Goal: Transaction & Acquisition: Subscribe to service/newsletter

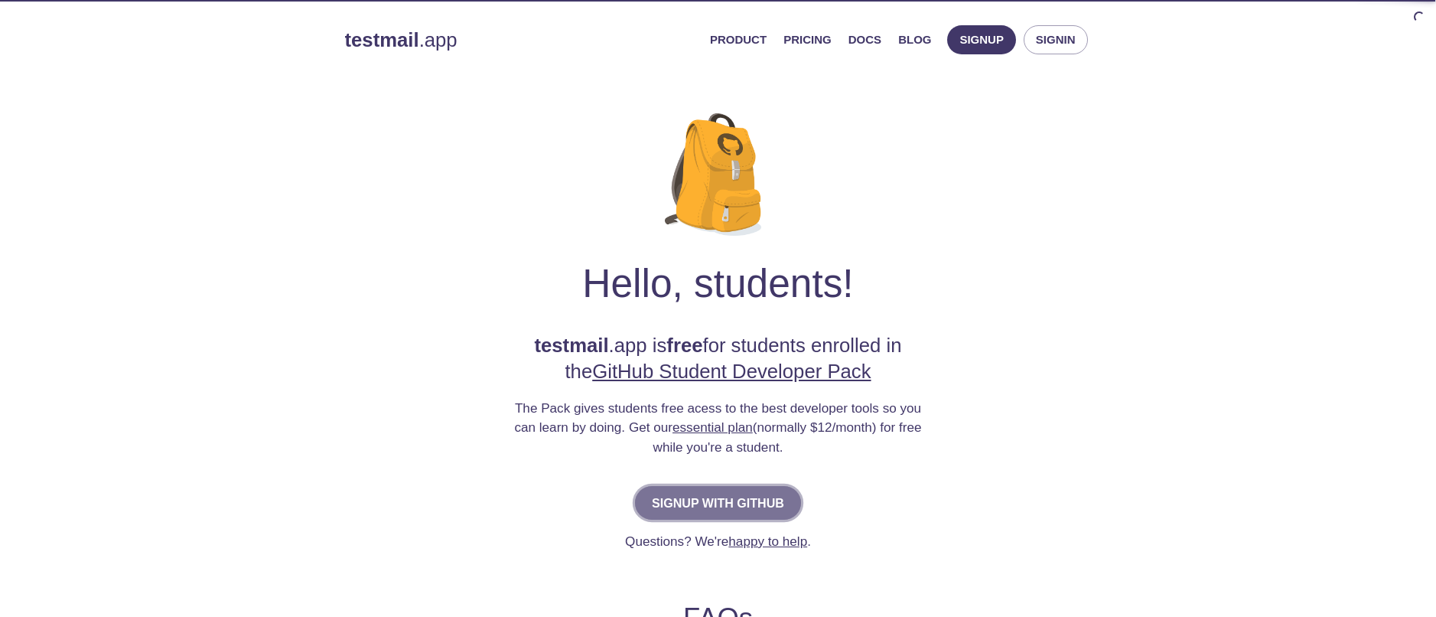
click at [685, 497] on span "Signup with GitHub" at bounding box center [718, 502] width 132 height 21
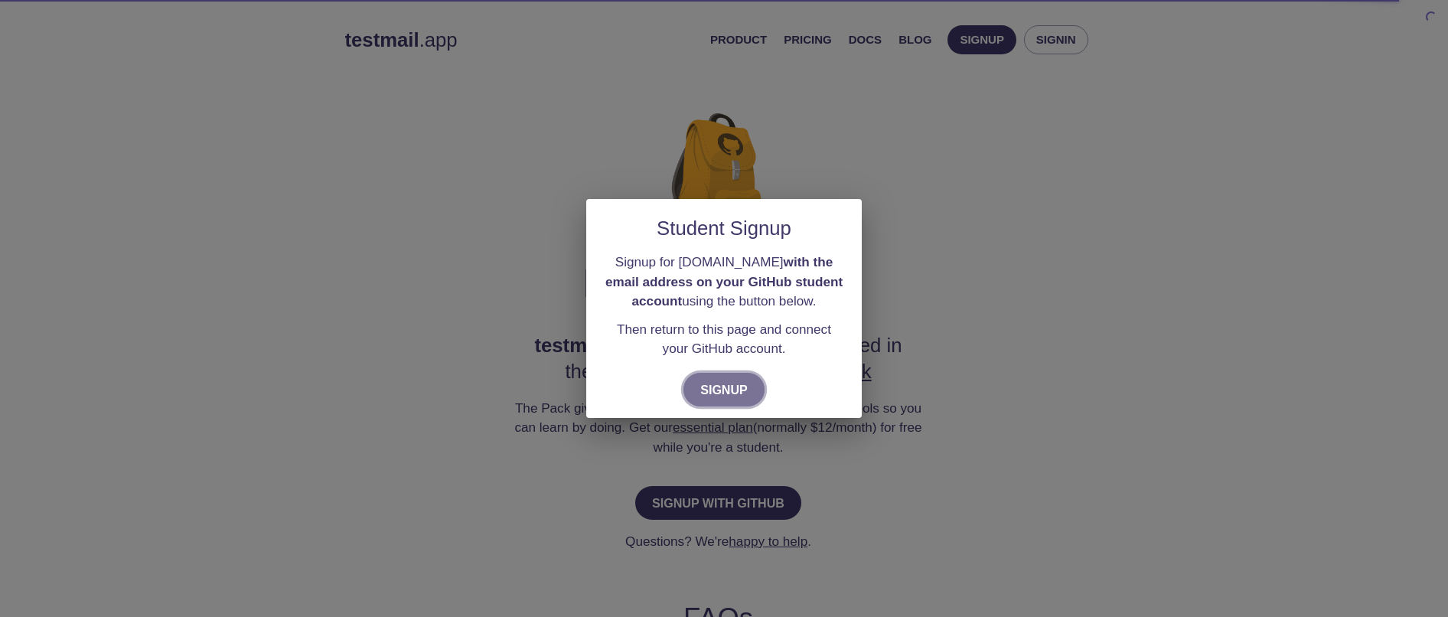
click at [722, 383] on span "Signup" at bounding box center [723, 389] width 47 height 21
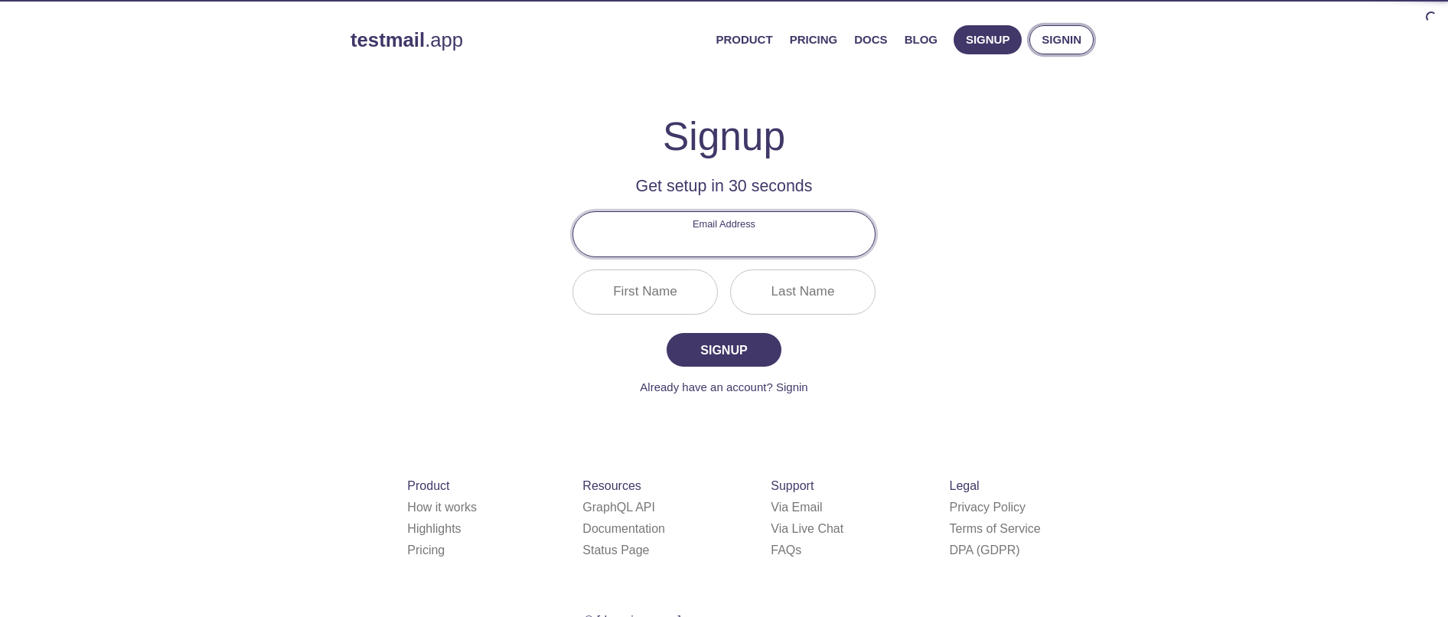
click at [1047, 37] on span "Signin" at bounding box center [1061, 40] width 40 height 20
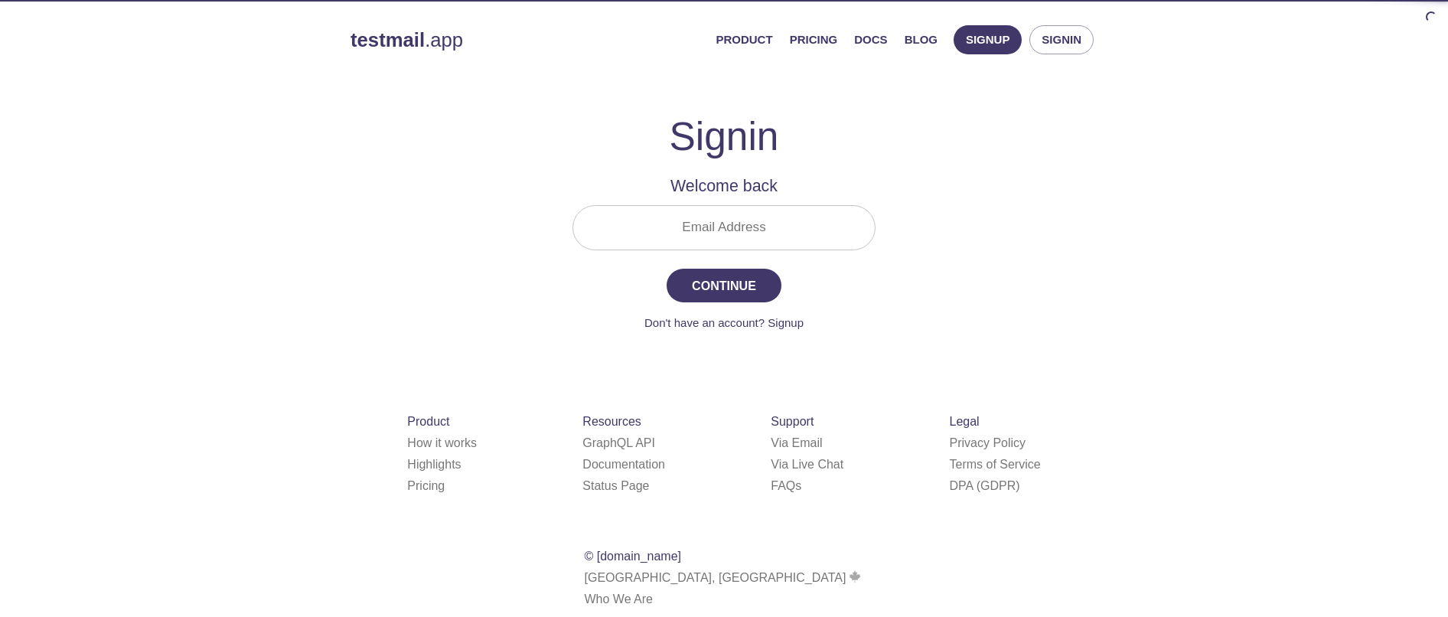
click at [803, 201] on div "Email Address" at bounding box center [723, 227] width 315 height 57
click at [790, 216] on input "Email Address" at bounding box center [723, 228] width 301 height 44
type input "mwaijegakelvin@gmail.com"
click at [747, 280] on span "Continue" at bounding box center [723, 285] width 81 height 21
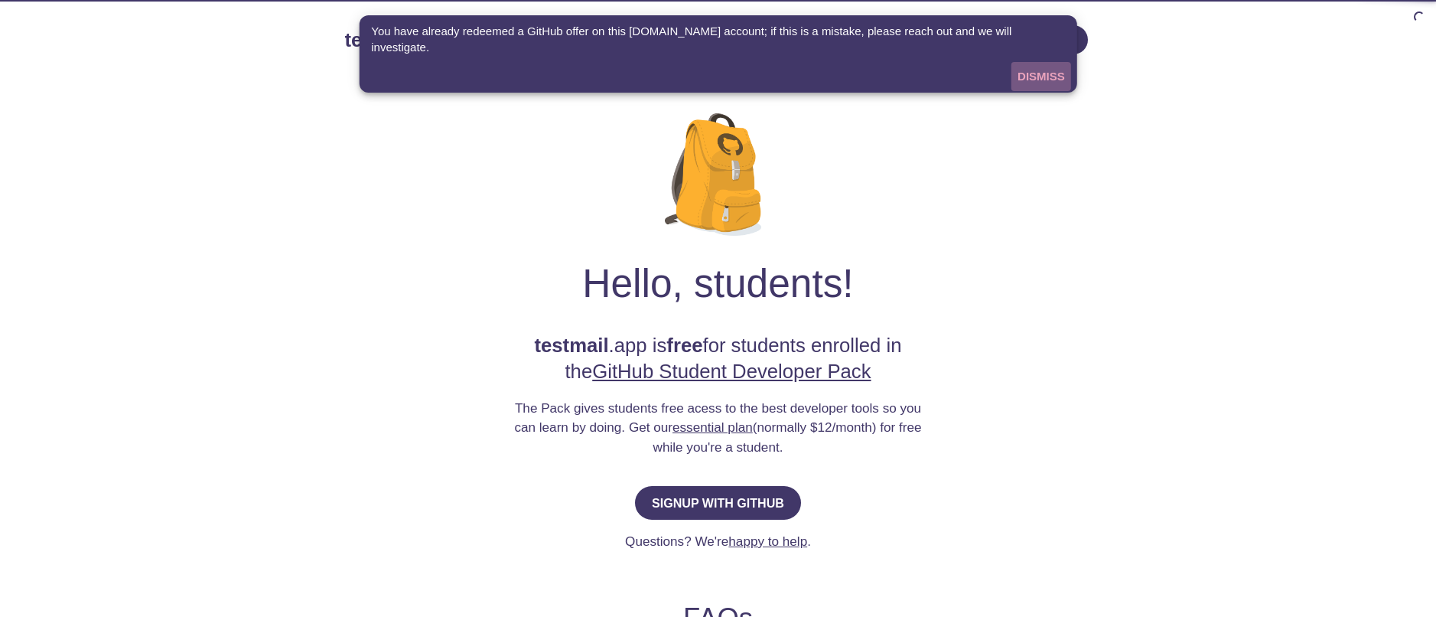
click at [1040, 67] on span "Dismiss" at bounding box center [1041, 77] width 47 height 20
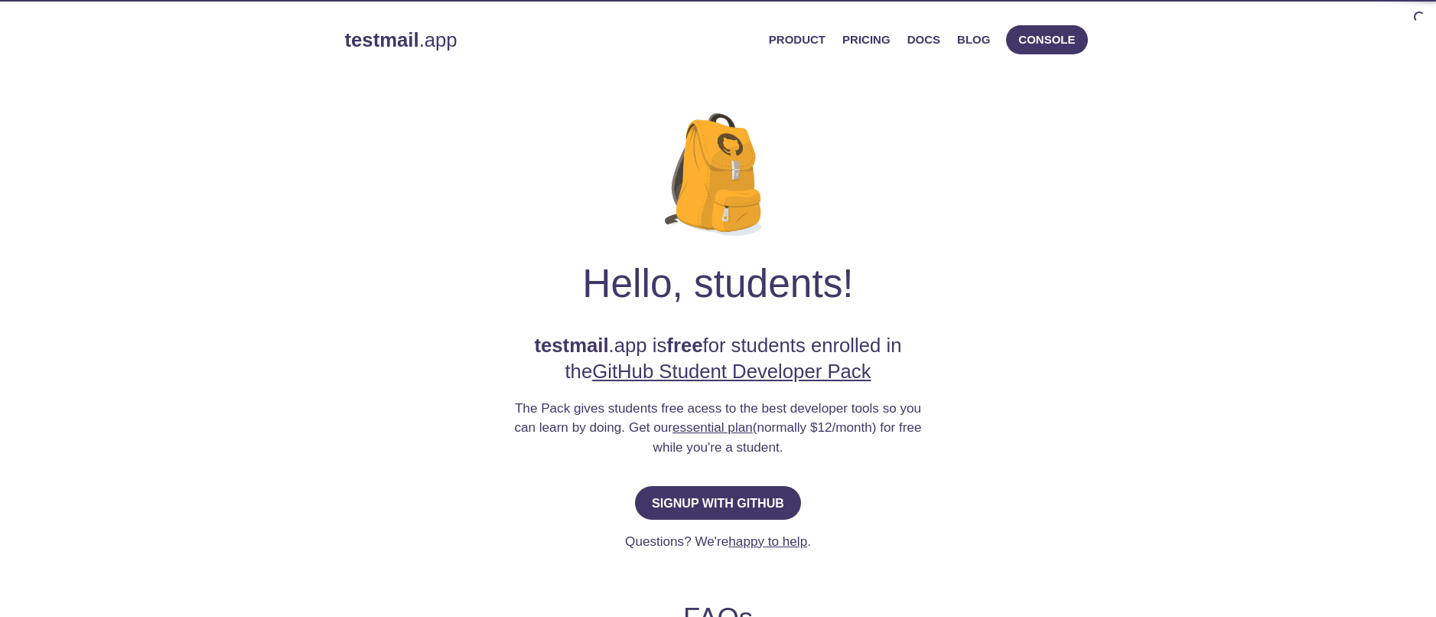
scroll to position [5, 0]
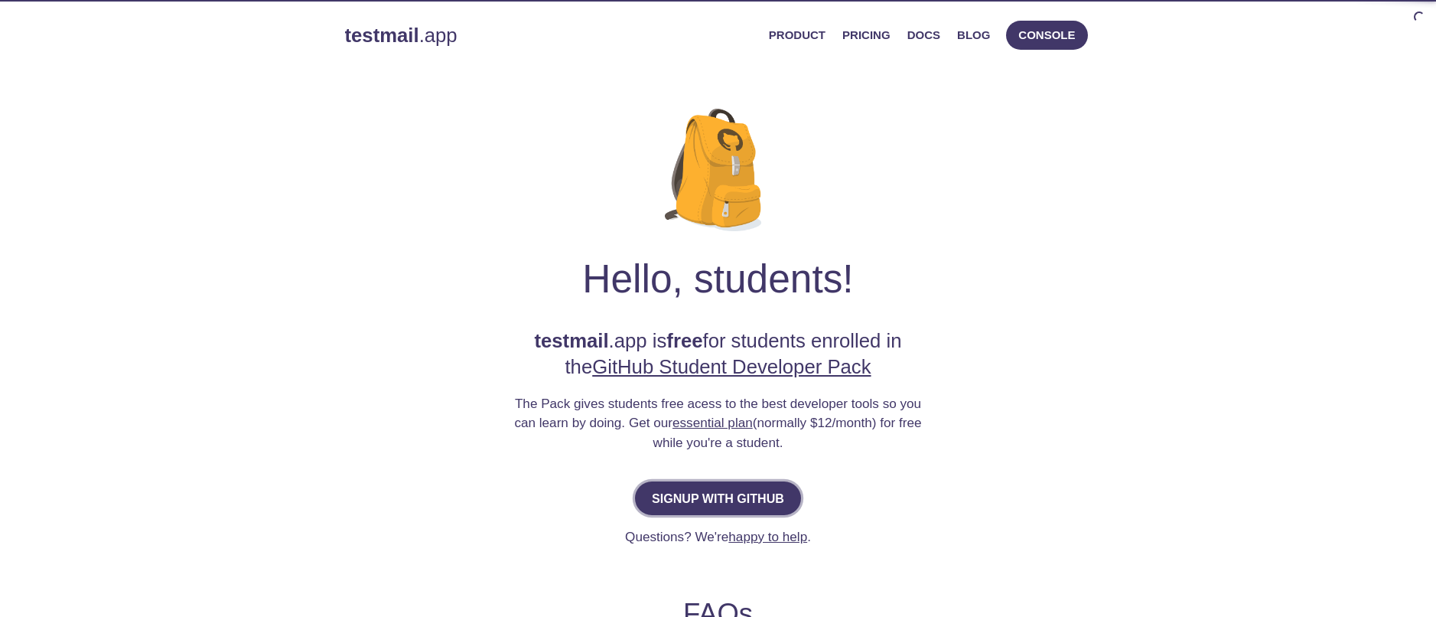
click at [747, 502] on span "Signup with GitHub" at bounding box center [718, 497] width 132 height 21
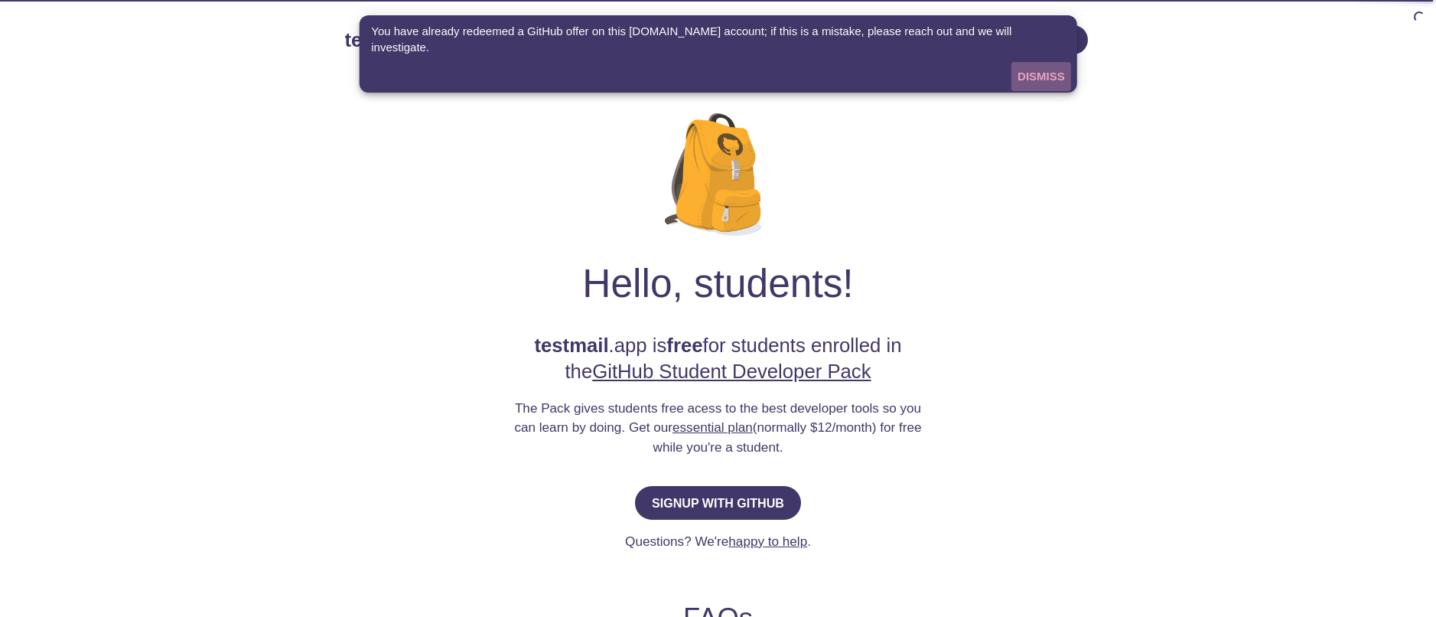
click at [1043, 67] on span "Dismiss" at bounding box center [1041, 77] width 47 height 20
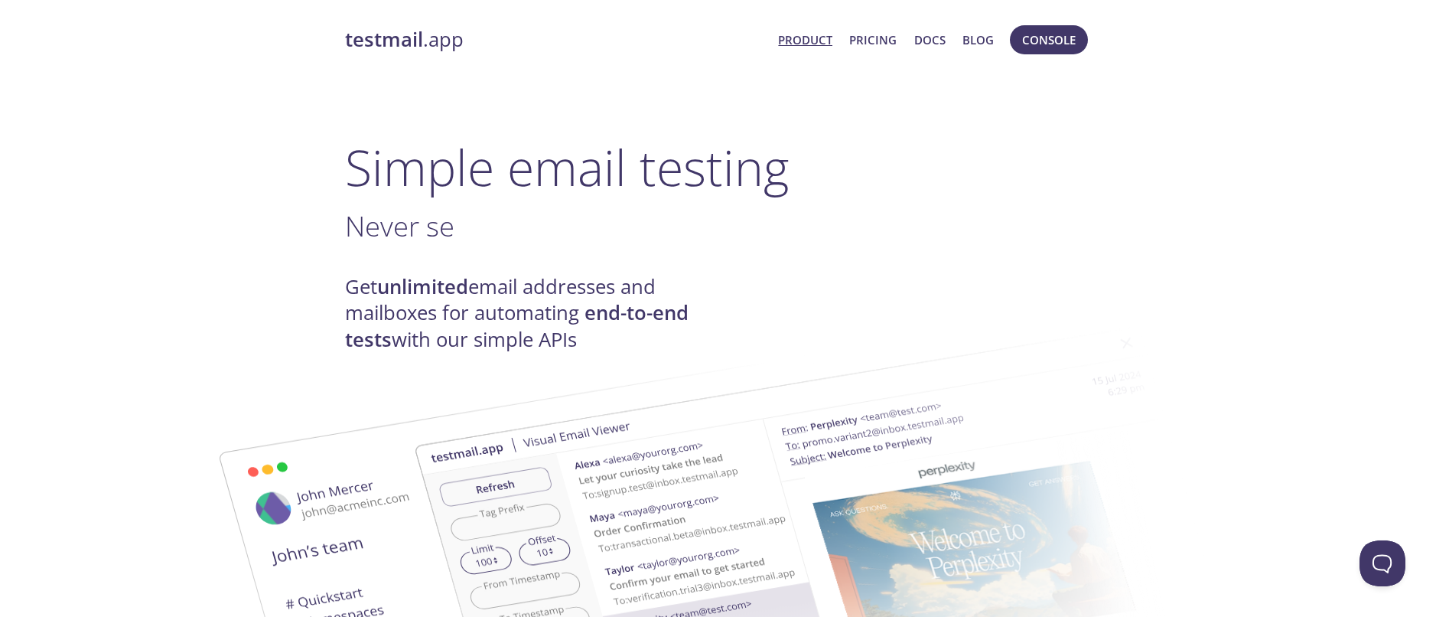
click at [811, 33] on link "Product" at bounding box center [805, 40] width 54 height 20
click at [866, 39] on link "Pricing" at bounding box center [872, 40] width 47 height 20
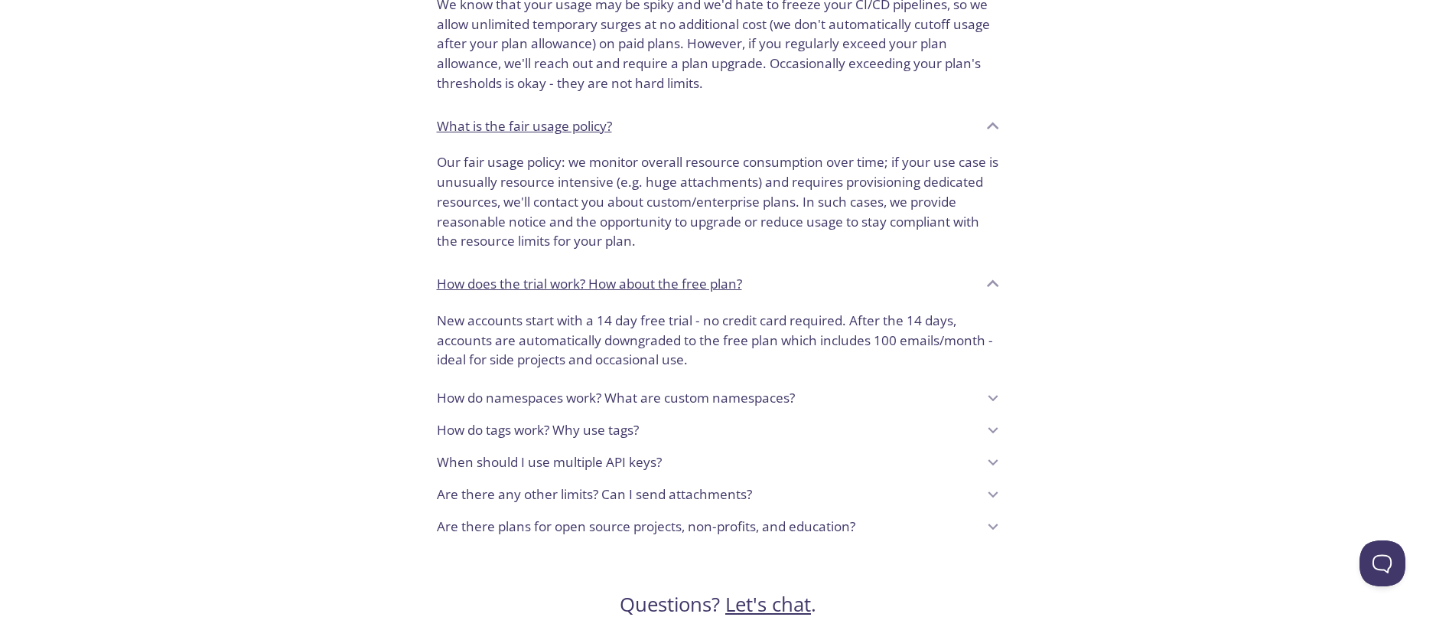
scroll to position [1125, 0]
